Goal: Task Accomplishment & Management: Use online tool/utility

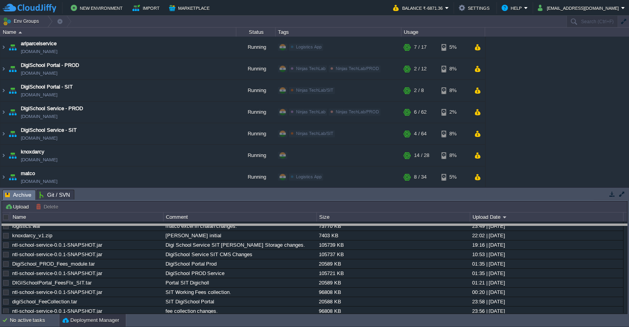
drag, startPoint x: 406, startPoint y: 198, endPoint x: 408, endPoint y: 239, distance: 40.9
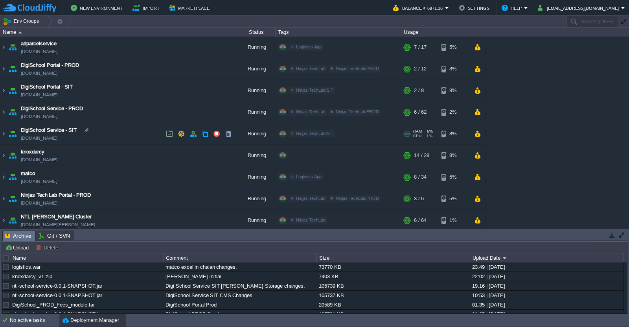
scroll to position [25, 0]
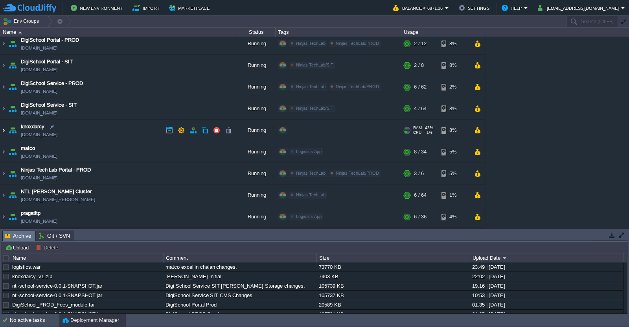
click at [6, 130] on img at bounding box center [3, 130] width 6 height 21
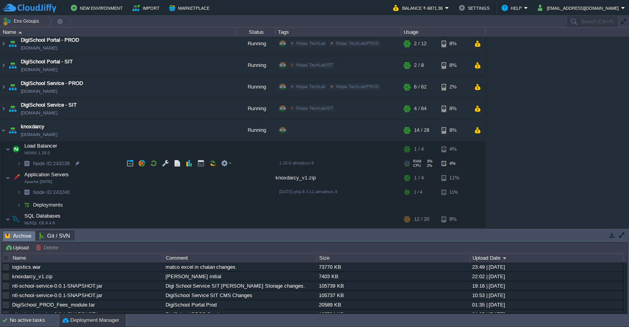
scroll to position [74, 0]
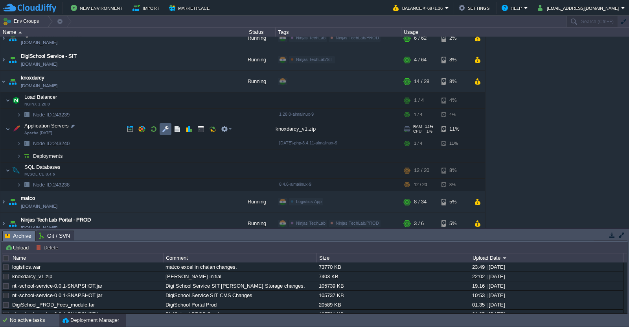
click at [162, 131] on td at bounding box center [166, 129] width 12 height 12
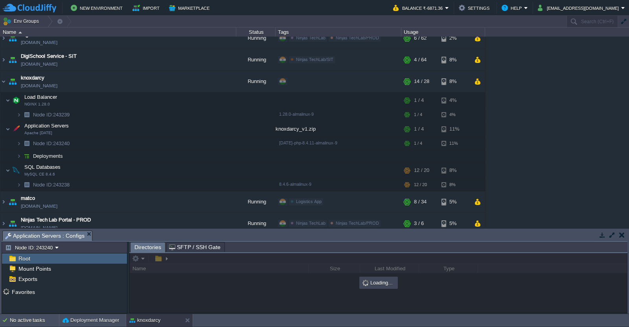
click at [615, 232] on button "button" at bounding box center [612, 234] width 7 height 7
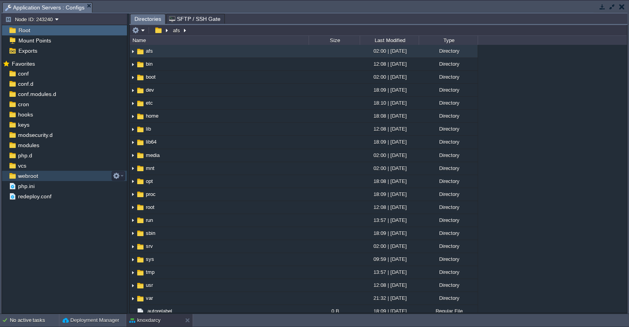
click at [56, 175] on div "webroot" at bounding box center [64, 176] width 125 height 10
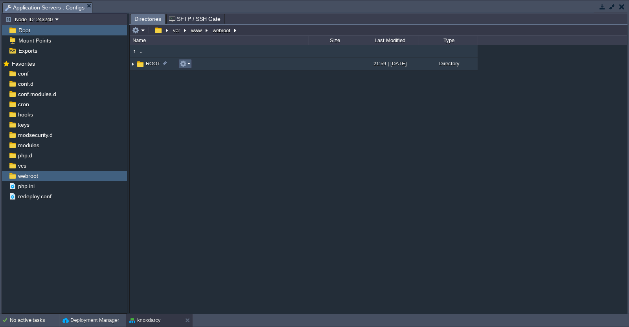
click at [189, 65] on em at bounding box center [185, 63] width 11 height 7
click at [132, 66] on img at bounding box center [133, 64] width 6 height 12
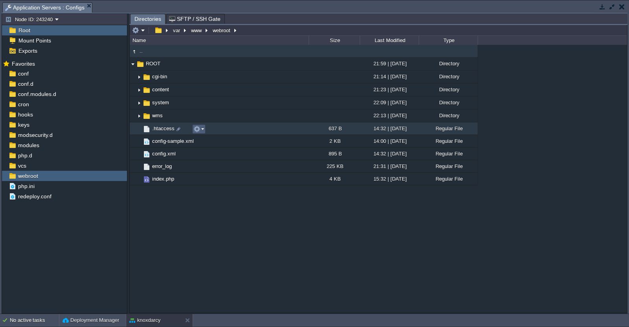
click at [202, 133] on em at bounding box center [199, 128] width 11 height 7
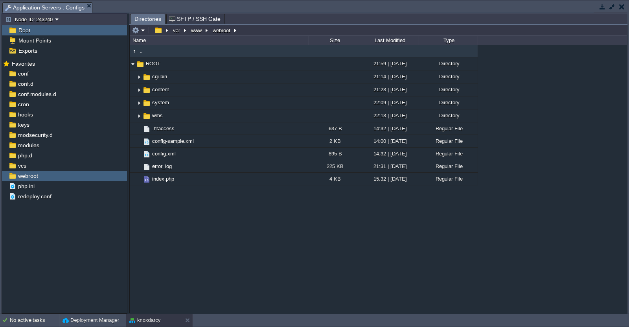
click at [280, 221] on div ".. ROOT 21:59 | [DATE] Directory .. cgi-bin 21:14 | [DATE] Directory content 21…" at bounding box center [379, 178] width 498 height 267
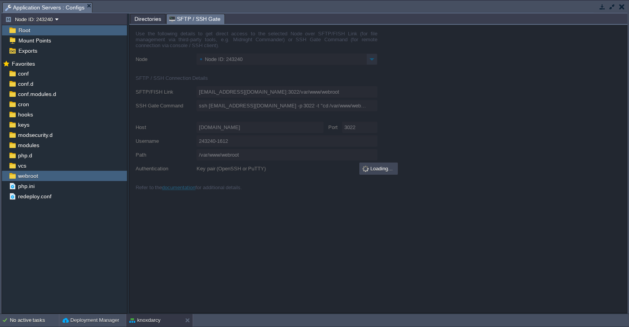
click at [187, 19] on span "SFTP / SSH Gate" at bounding box center [195, 19] width 52 height 10
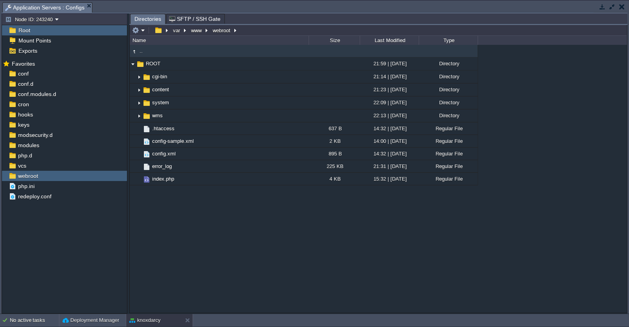
click at [149, 20] on span "Directories" at bounding box center [148, 19] width 27 height 10
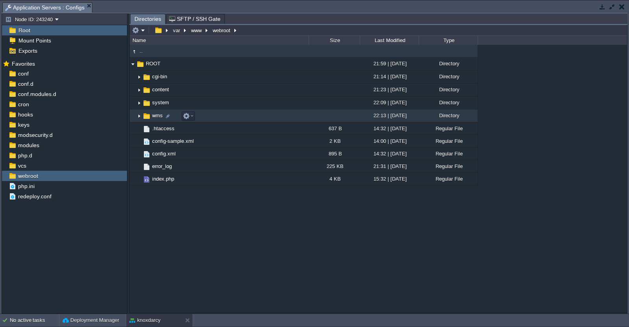
click at [139, 117] on img at bounding box center [139, 116] width 6 height 12
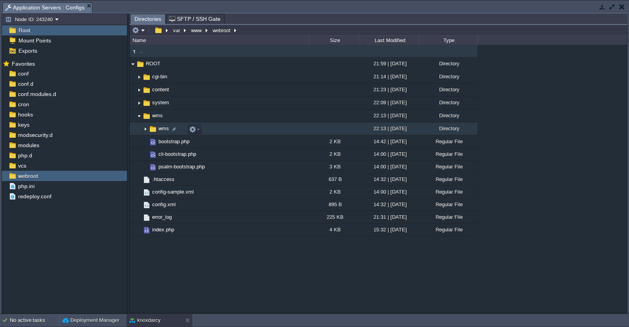
click at [146, 131] on img at bounding box center [145, 129] width 6 height 12
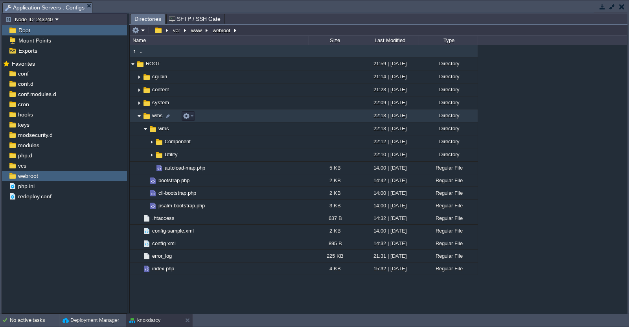
click at [139, 118] on img at bounding box center [139, 116] width 6 height 12
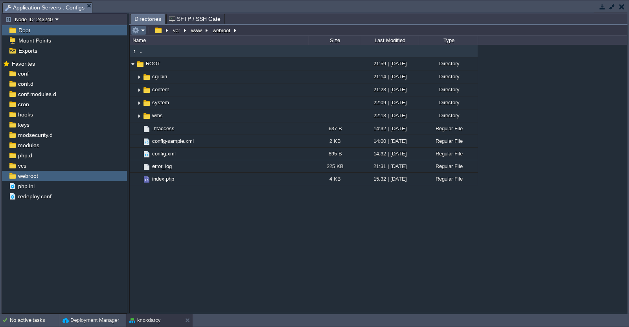
click at [142, 31] on em at bounding box center [138, 30] width 13 height 7
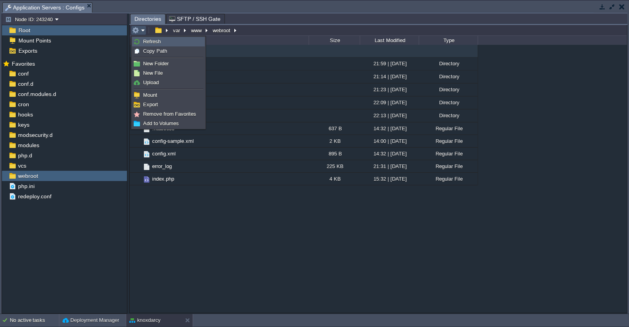
click at [140, 39] on link "Refresh" at bounding box center [169, 41] width 72 height 9
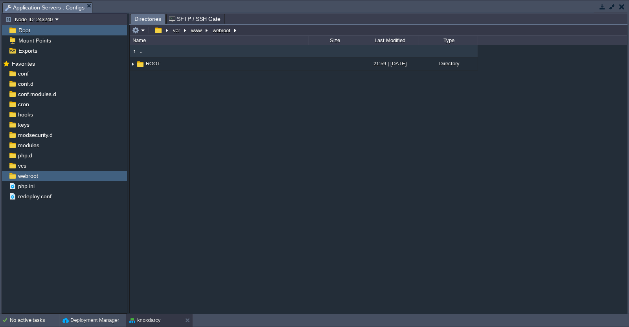
click at [611, 9] on button "button" at bounding box center [612, 6] width 7 height 7
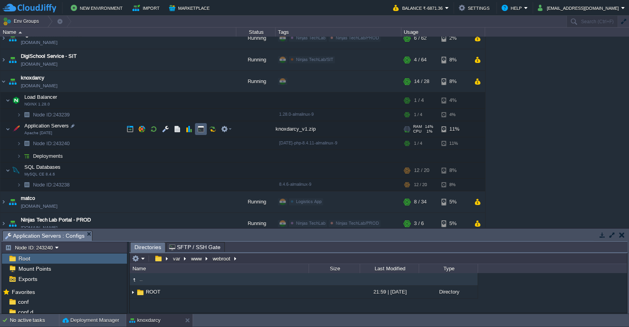
click at [201, 131] on button "button" at bounding box center [200, 128] width 7 height 7
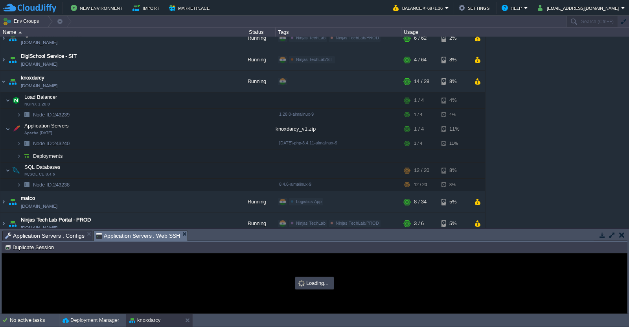
click at [612, 236] on button "button" at bounding box center [612, 234] width 7 height 7
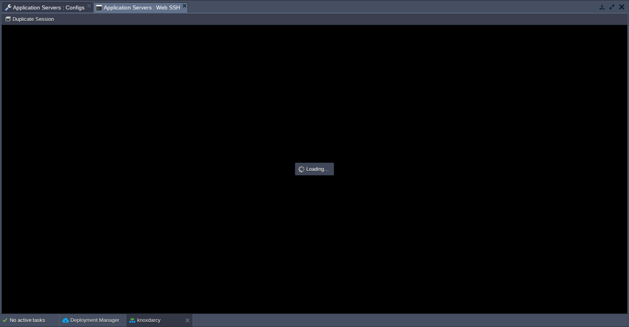
click at [65, 14] on div "Node ID: 243240 Duplicate Session" at bounding box center [315, 18] width 626 height 11
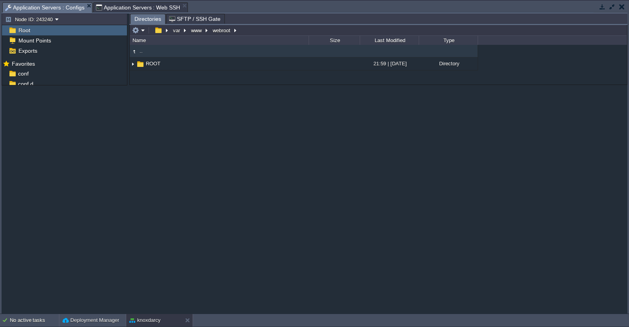
click at [62, 10] on span "Application Servers : Configs" at bounding box center [44, 8] width 79 height 10
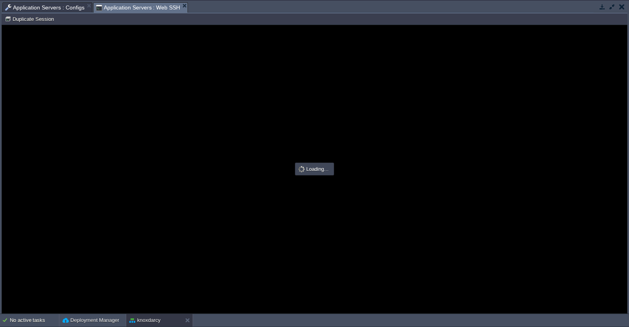
click at [124, 4] on span "Application Servers : Web SSH" at bounding box center [138, 8] width 85 height 10
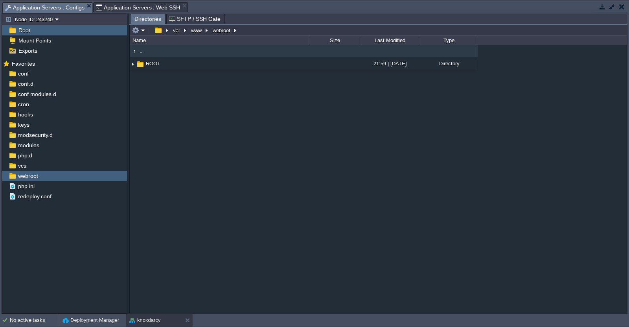
click at [63, 12] on span "Application Servers : Configs" at bounding box center [44, 8] width 79 height 10
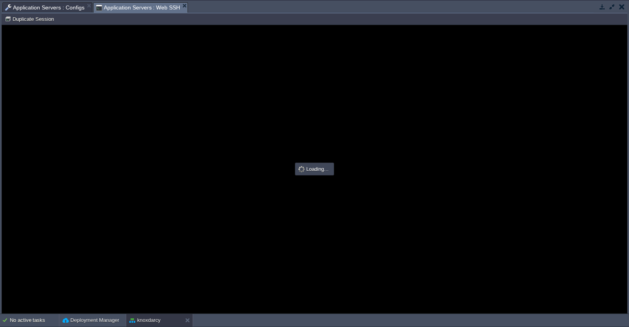
click at [140, 10] on span "Application Servers : Web SSH" at bounding box center [138, 8] width 85 height 10
type input "#000000"
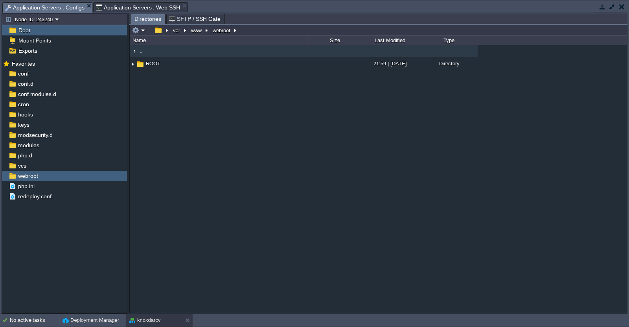
click at [52, 7] on span "Application Servers : Configs" at bounding box center [44, 8] width 79 height 10
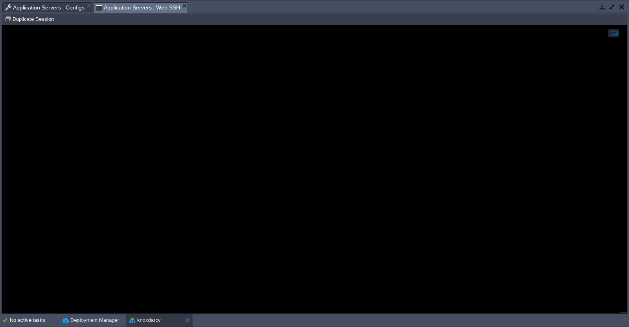
click at [120, 11] on span "Application Servers : Web SSH" at bounding box center [138, 8] width 85 height 10
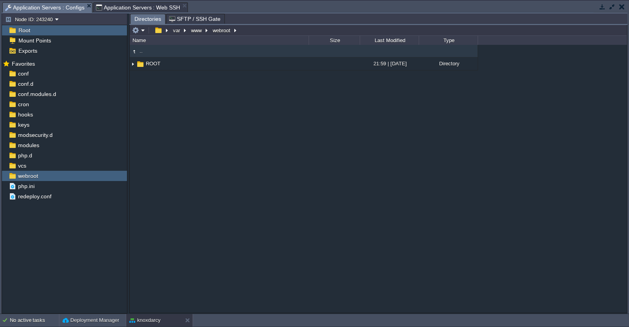
click at [29, 4] on span "Application Servers : Configs" at bounding box center [44, 8] width 79 height 10
click at [213, 94] on div ".. ROOT 21:59 | [DATE] Directory" at bounding box center [379, 178] width 498 height 267
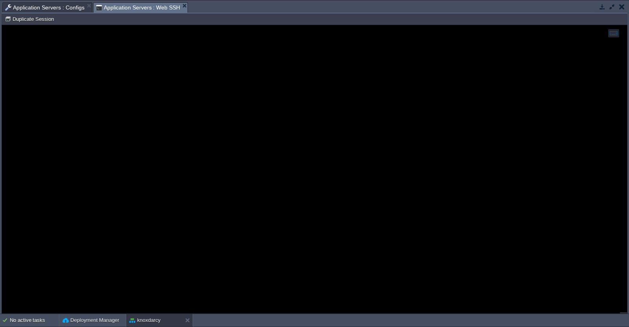
click at [144, 12] on span "Application Servers : Web SSH" at bounding box center [138, 8] width 85 height 10
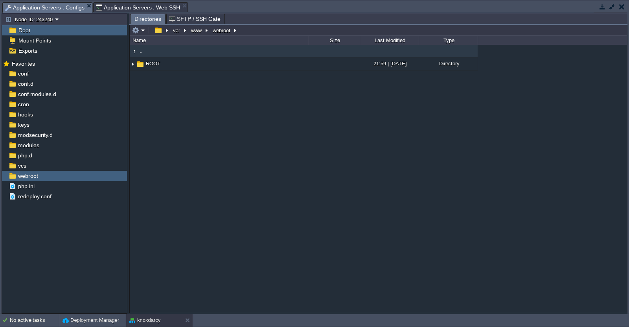
click at [56, 4] on span "Application Servers : Configs" at bounding box center [44, 8] width 79 height 10
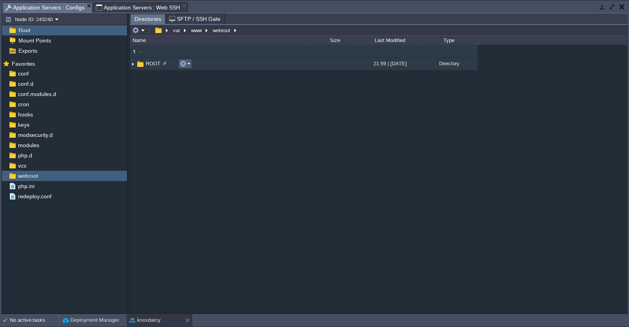
click at [189, 66] on em at bounding box center [185, 63] width 11 height 7
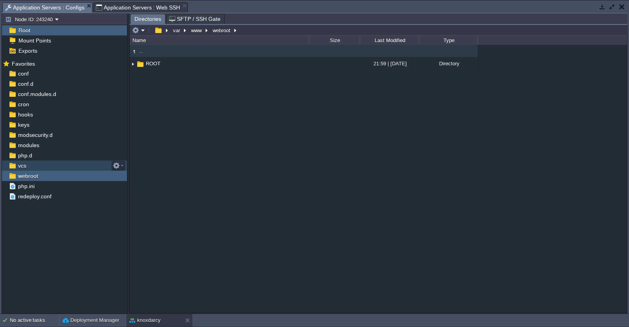
click at [28, 165] on div "vcs" at bounding box center [64, 165] width 125 height 10
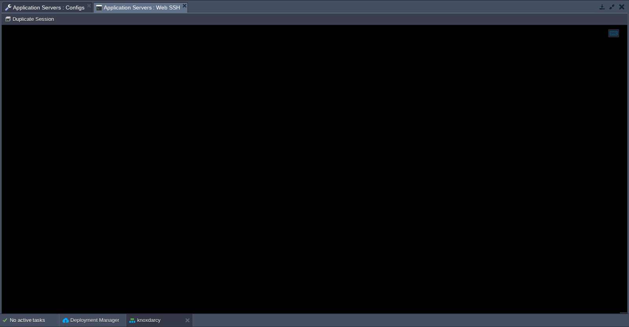
click at [115, 9] on span "Application Servers : Web SSH" at bounding box center [138, 8] width 85 height 10
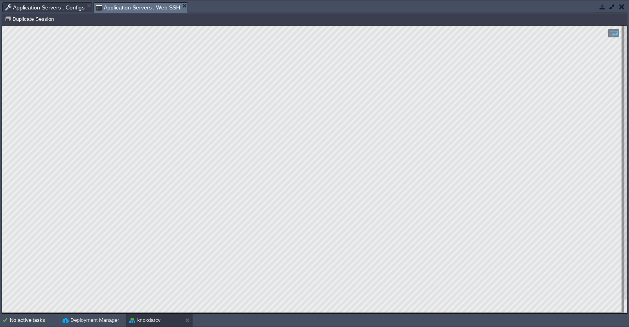
click at [612, 11] on div at bounding box center [611, 7] width 34 height 11
click at [611, 5] on button "button" at bounding box center [612, 6] width 7 height 7
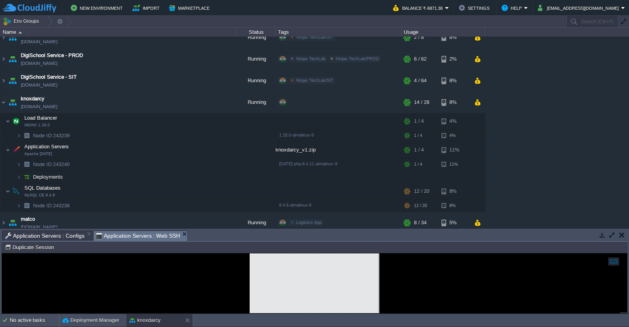
scroll to position [53, 0]
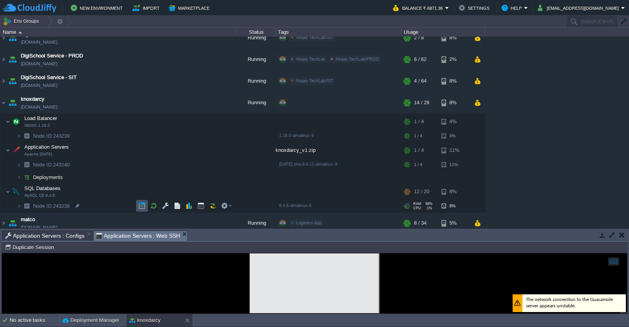
click at [144, 208] on button "button" at bounding box center [141, 205] width 7 height 7
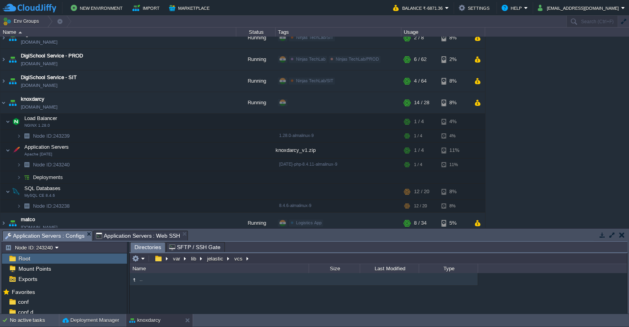
click at [65, 234] on span "Application Servers : Configs" at bounding box center [44, 236] width 79 height 10
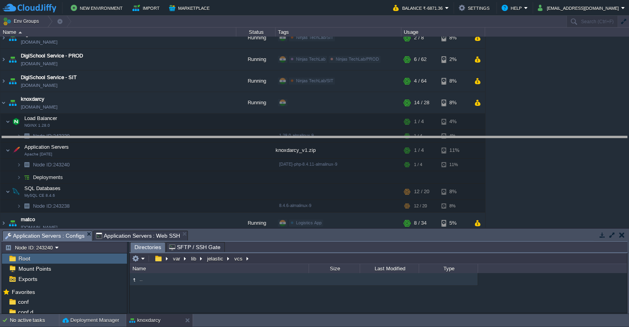
drag, startPoint x: 341, startPoint y: 238, endPoint x: 346, endPoint y: 93, distance: 145.2
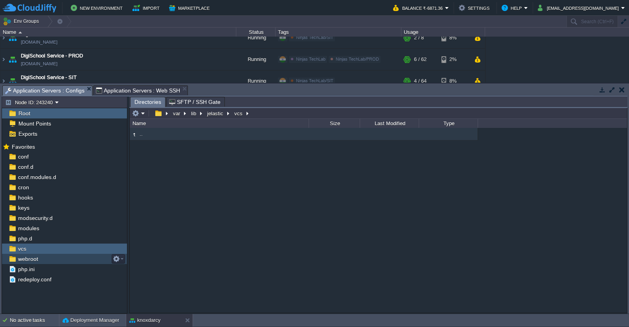
click at [46, 260] on div "webroot" at bounding box center [64, 259] width 125 height 10
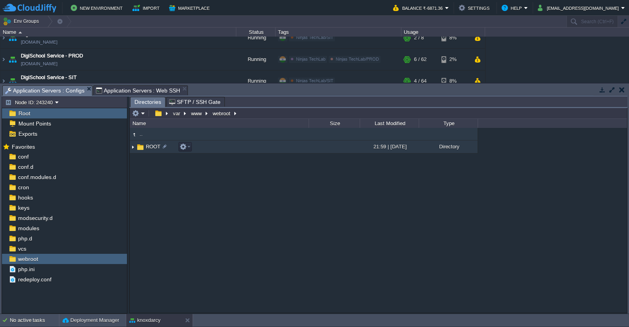
click at [133, 149] on img at bounding box center [133, 147] width 6 height 12
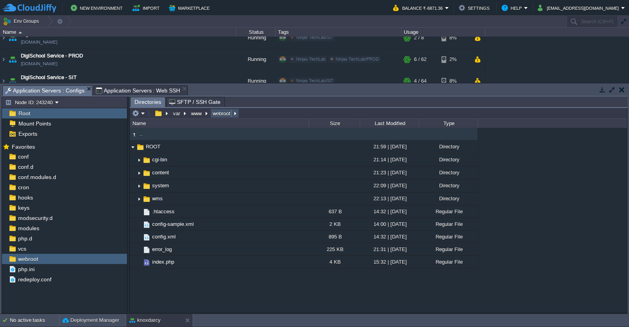
click at [218, 115] on button "webroot" at bounding box center [222, 113] width 21 height 7
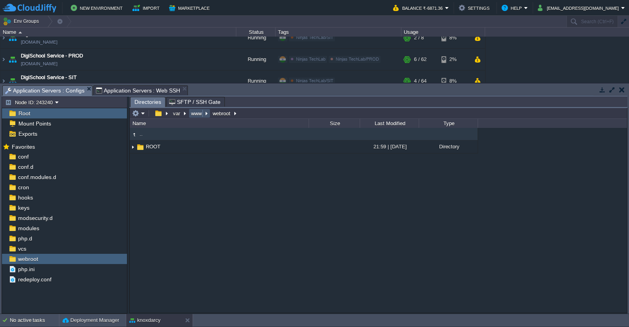
click at [191, 114] on button "www" at bounding box center [197, 113] width 14 height 7
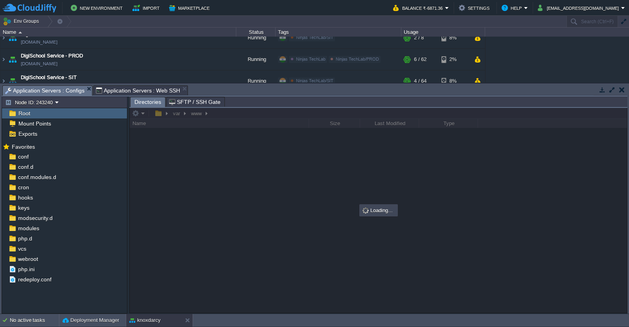
click at [159, 92] on span "Application Servers : Web SSH" at bounding box center [138, 90] width 85 height 9
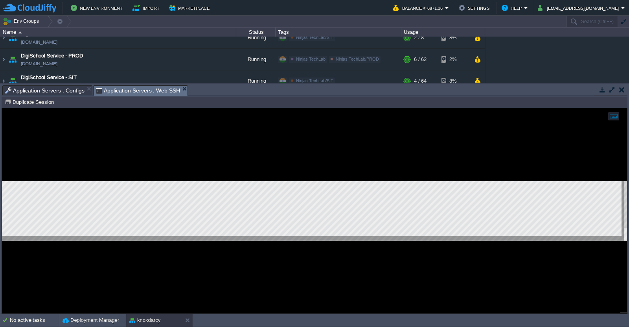
click at [258, 256] on div at bounding box center [314, 210] width 625 height 205
click at [327, 250] on div at bounding box center [314, 210] width 625 height 205
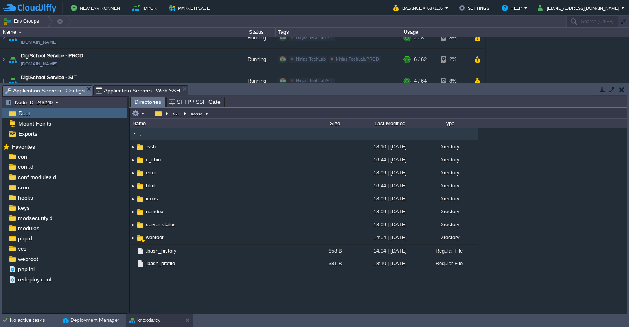
click at [65, 91] on span "Application Servers : Configs" at bounding box center [44, 91] width 79 height 10
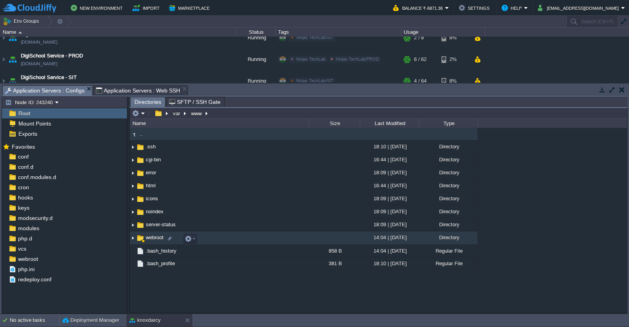
click at [132, 242] on img at bounding box center [133, 238] width 6 height 12
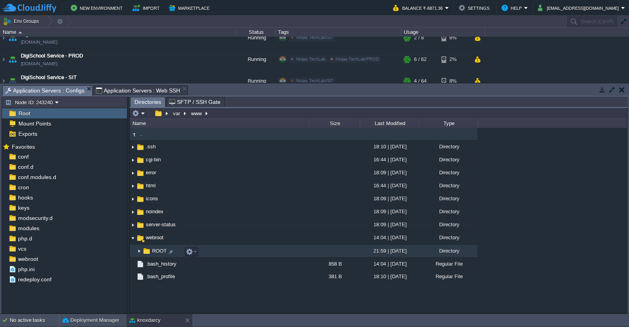
click at [139, 254] on img at bounding box center [139, 251] width 6 height 12
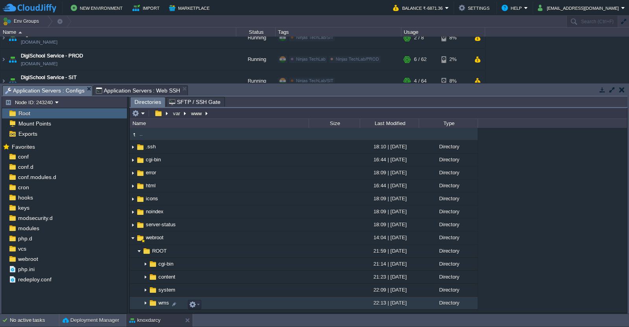
scroll to position [87, 0]
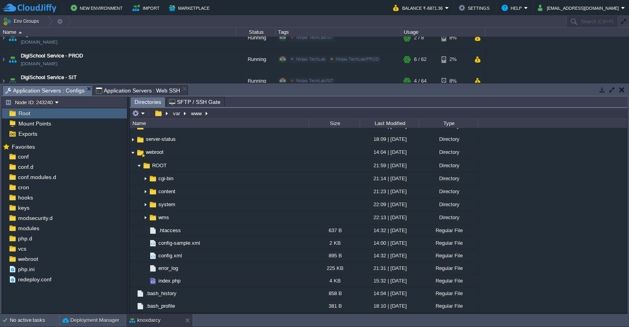
click at [152, 88] on span "Application Servers : Web SSH" at bounding box center [138, 90] width 85 height 9
click at [50, 89] on span "Application Servers : Configs" at bounding box center [44, 91] width 79 height 10
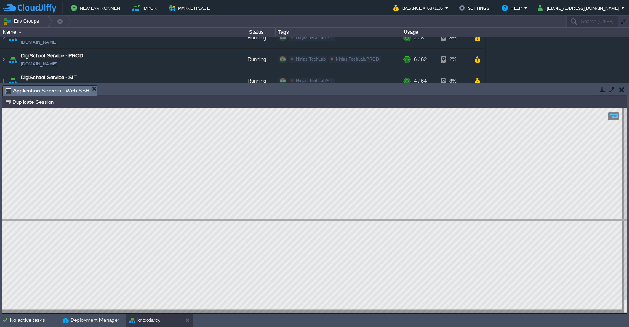
drag, startPoint x: 229, startPoint y: 95, endPoint x: 235, endPoint y: 229, distance: 133.5
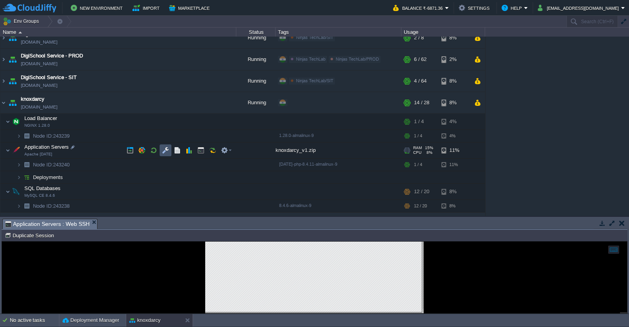
click at [167, 153] on button "button" at bounding box center [165, 150] width 7 height 7
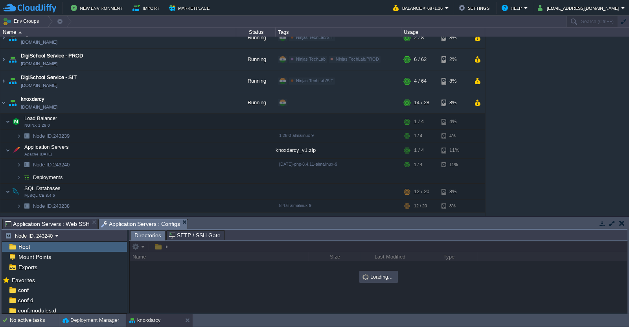
click at [612, 225] on button "button" at bounding box center [612, 222] width 7 height 7
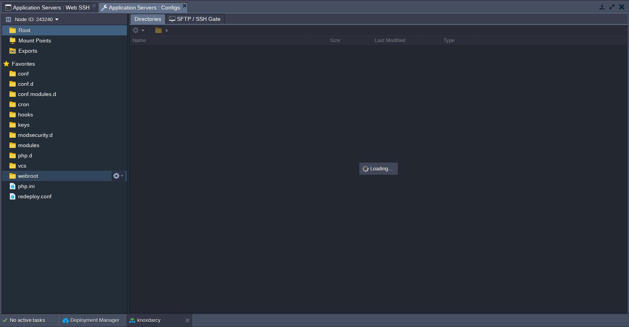
click at [37, 179] on span "webroot" at bounding box center [28, 175] width 23 height 7
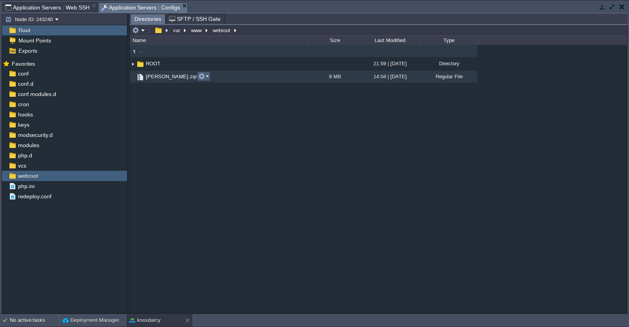
click at [210, 76] on td at bounding box center [203, 76] width 13 height 9
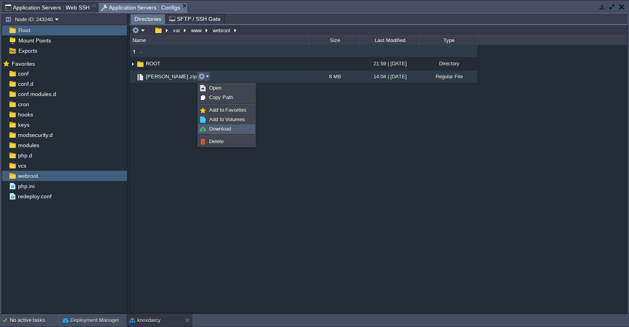
click at [231, 131] on span "Download" at bounding box center [220, 129] width 22 height 6
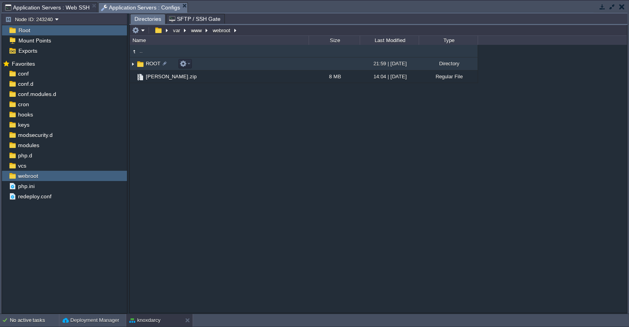
click at [614, 9] on button "button" at bounding box center [612, 6] width 7 height 7
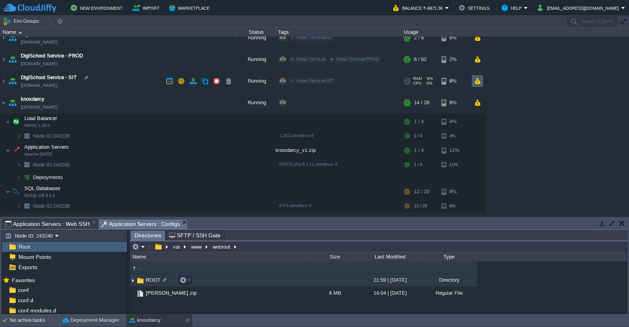
click at [480, 85] on td at bounding box center [477, 81] width 11 height 12
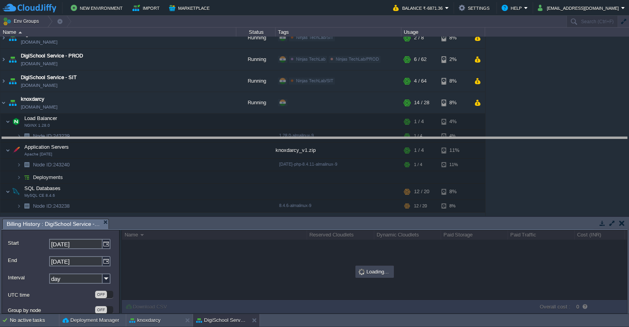
drag, startPoint x: 535, startPoint y: 226, endPoint x: 536, endPoint y: 107, distance: 118.8
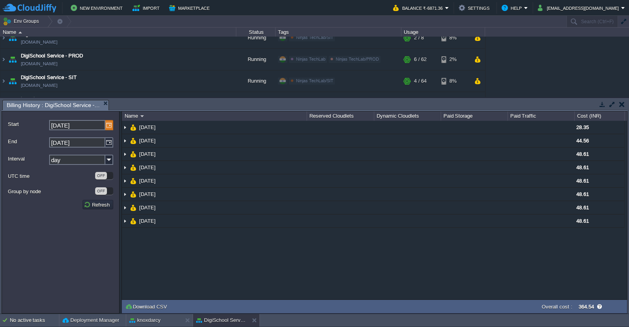
click at [110, 124] on img at bounding box center [109, 125] width 8 height 10
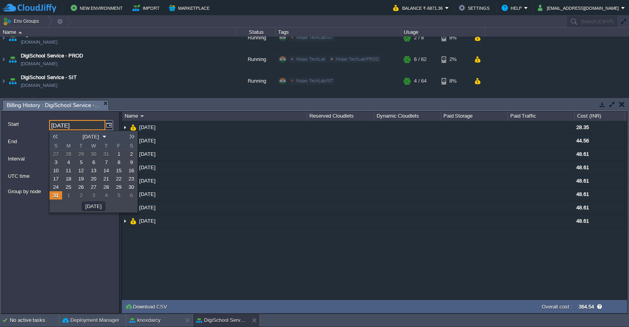
click at [59, 135] on link at bounding box center [55, 136] width 11 height 6
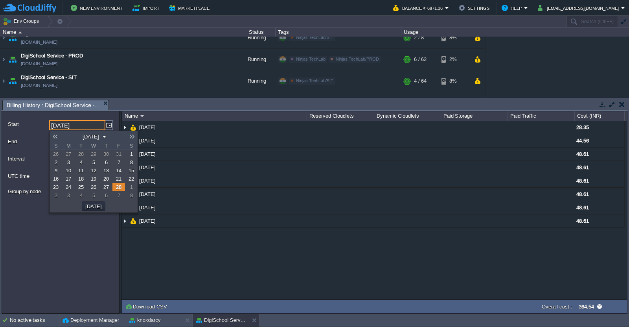
click at [57, 137] on link at bounding box center [55, 136] width 11 height 6
click at [92, 154] on span "1" at bounding box center [93, 154] width 3 height 6
type input "[DATE]"
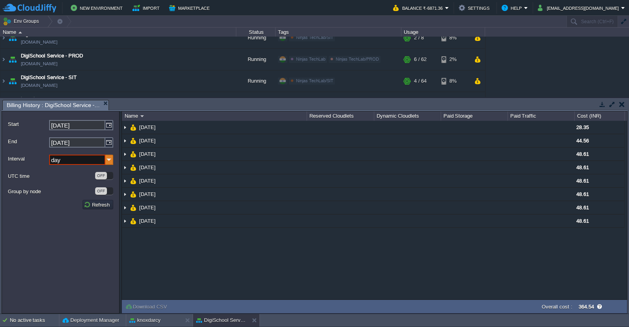
click at [109, 161] on img at bounding box center [109, 160] width 8 height 10
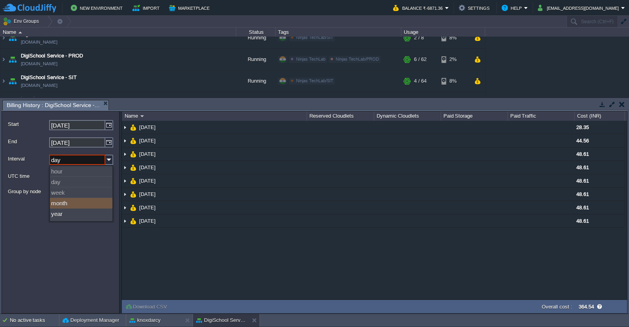
click at [73, 199] on div "month" at bounding box center [81, 203] width 63 height 11
type input "month"
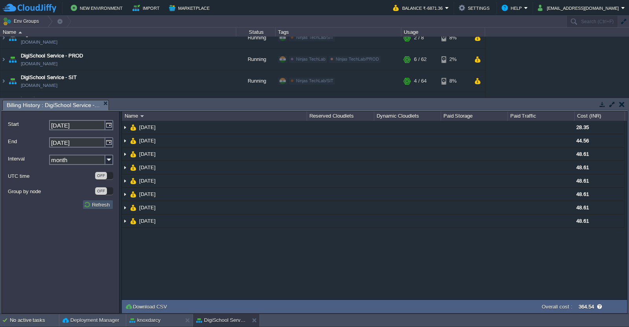
click at [101, 208] on button "Refresh" at bounding box center [98, 204] width 28 height 7
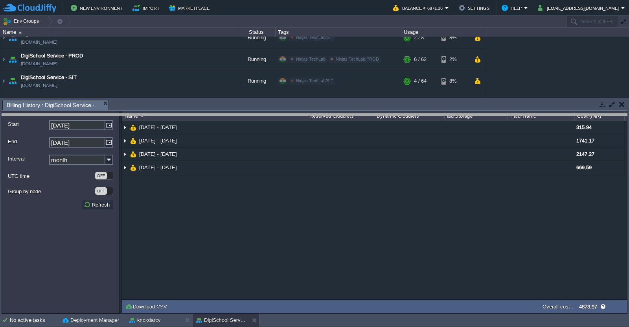
drag, startPoint x: 276, startPoint y: 110, endPoint x: 278, endPoint y: 128, distance: 17.9
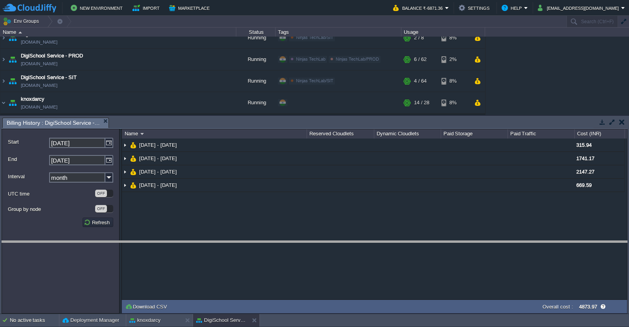
drag, startPoint x: 290, startPoint y: 121, endPoint x: 297, endPoint y: 244, distance: 123.3
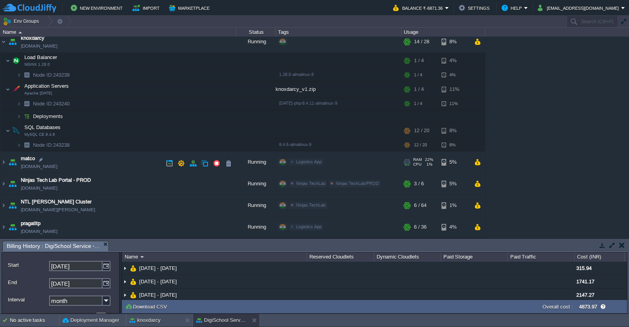
scroll to position [0, 0]
